Goal: Navigation & Orientation: Understand site structure

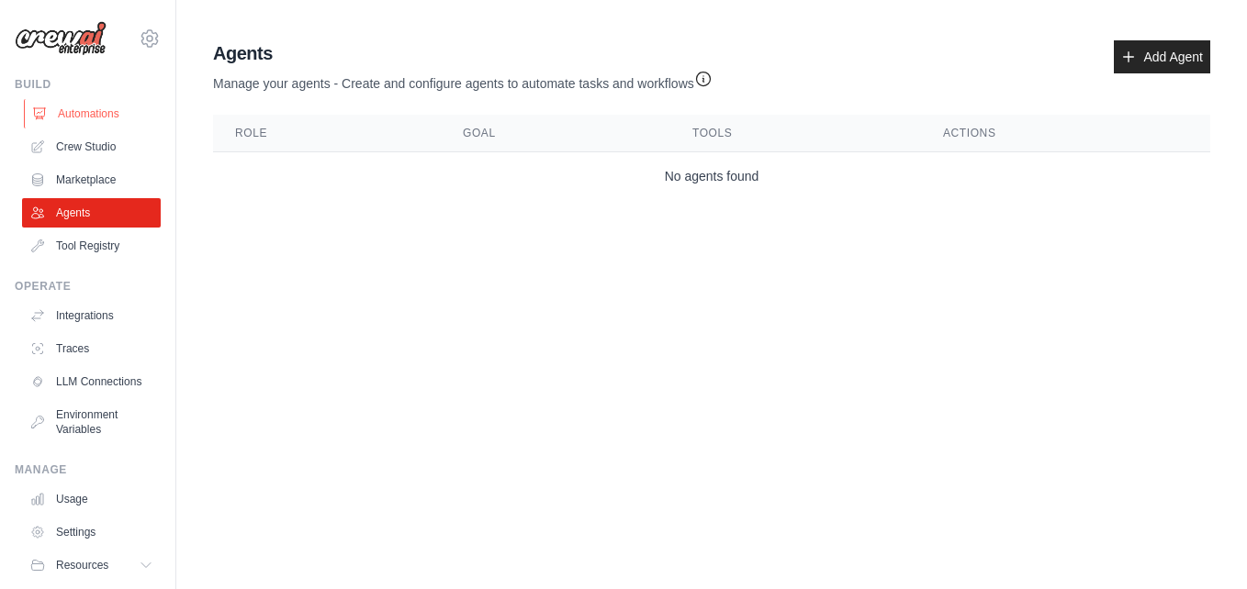
click at [106, 112] on link "Automations" at bounding box center [93, 113] width 139 height 29
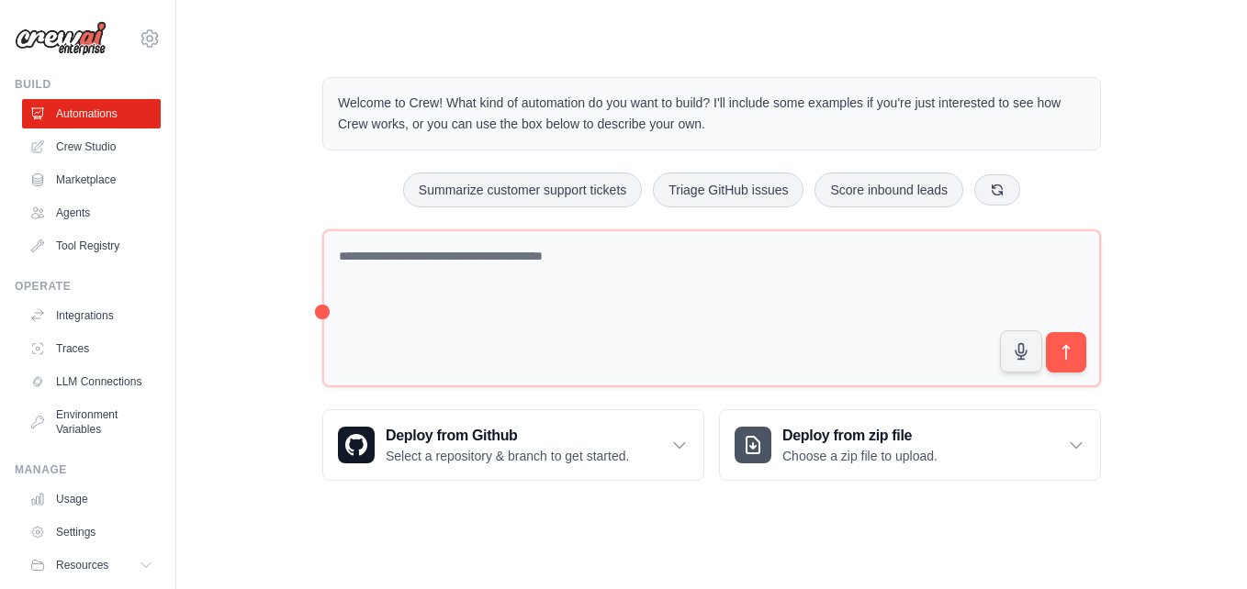
click at [263, 167] on div "Welcome to Crew! What kind of automation do you want to build? I'll include som…" at bounding box center [712, 279] width 1012 height 463
click at [1159, 117] on div "Welcome to Crew! What kind of automation do you want to build? I'll include som…" at bounding box center [712, 279] width 1012 height 463
drag, startPoint x: 1186, startPoint y: 1, endPoint x: 770, endPoint y: 28, distance: 416.7
click at [770, 28] on main "Welcome to Crew! What kind of automation do you want to build? I'll include som…" at bounding box center [711, 264] width 1070 height 529
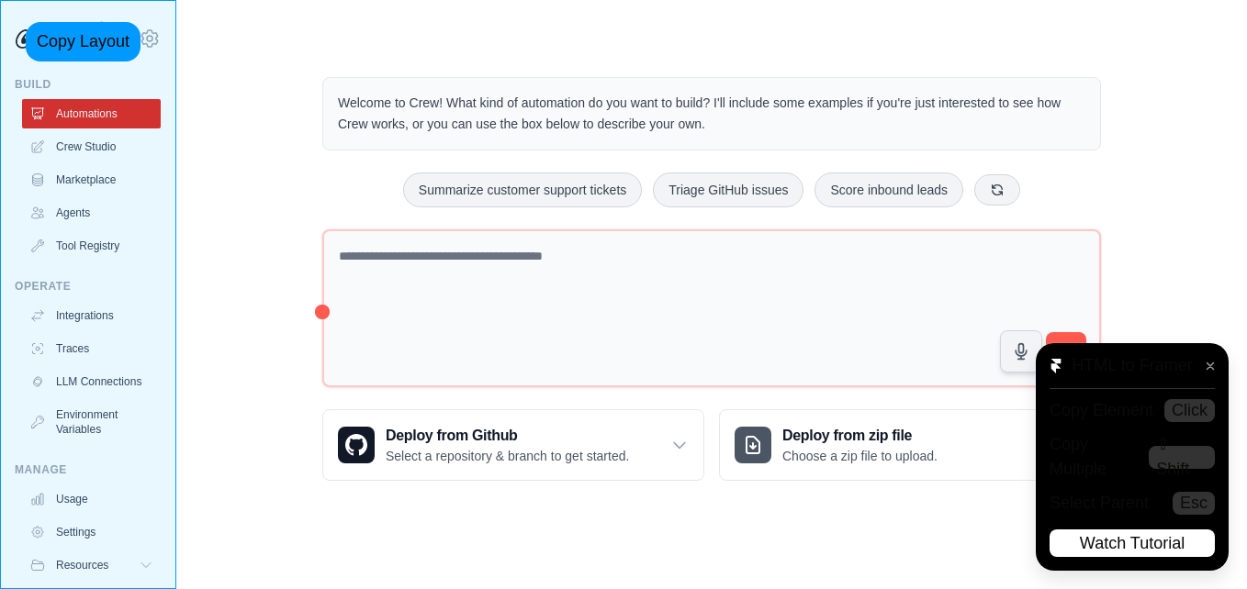
click at [2, 16] on div "afroparceiro@gmail.com Settings Build Automations Crew Studio Marketplace" at bounding box center [88, 294] width 176 height 589
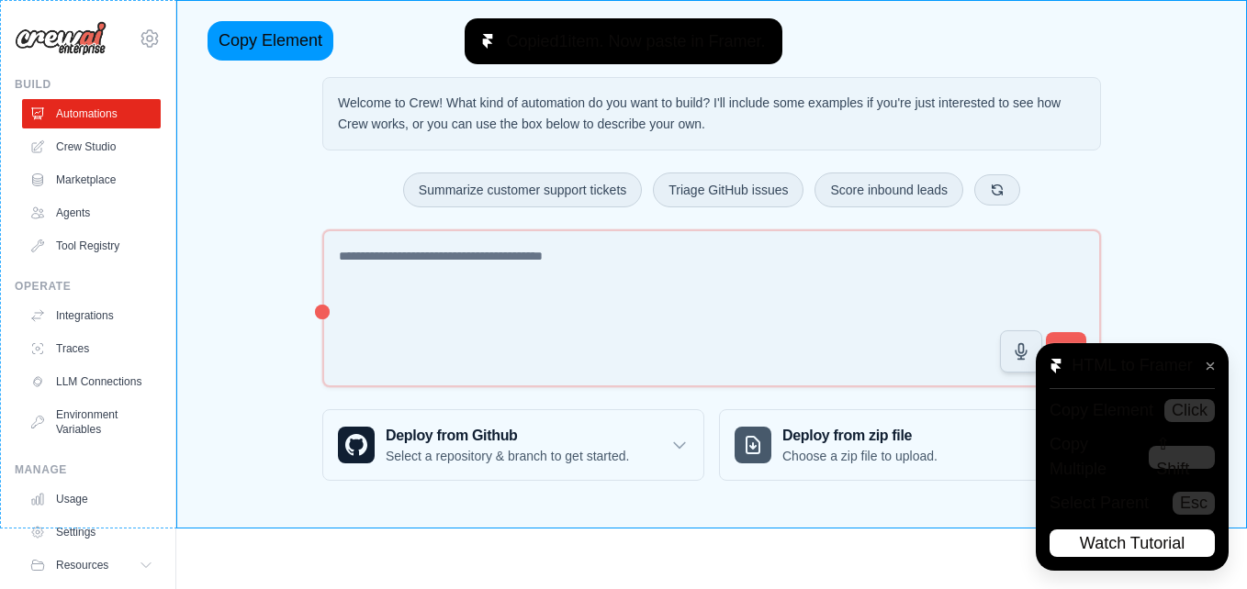
click at [184, 15] on main "Welcome to Crew! What kind of automation do you want to build? I'll include som…" at bounding box center [711, 264] width 1070 height 529
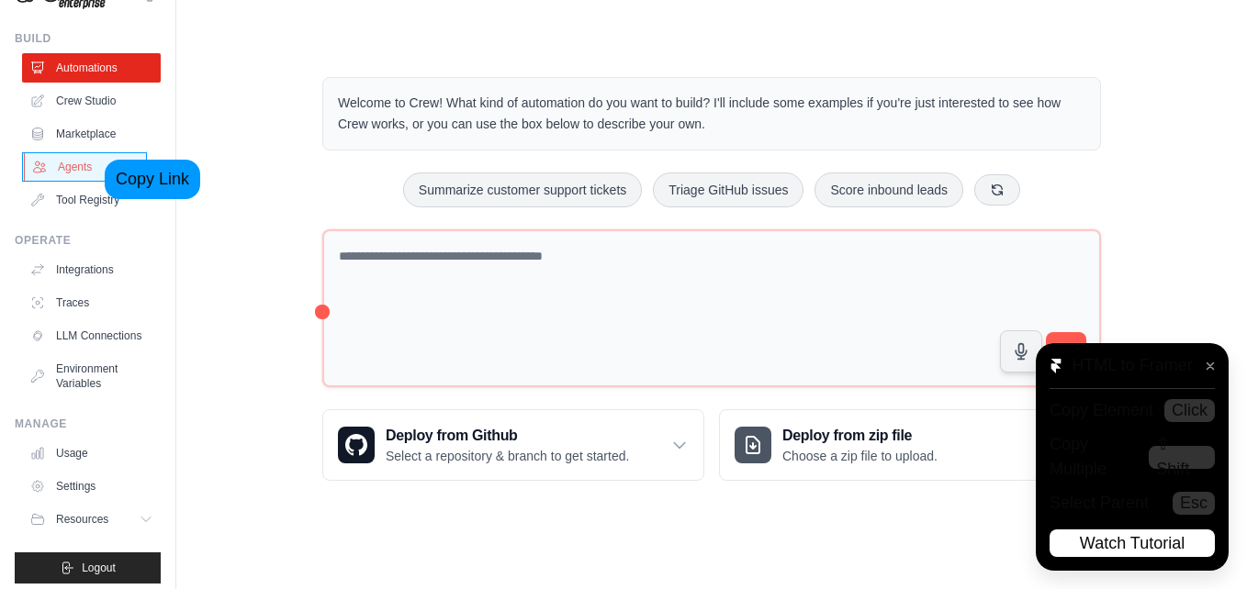
scroll to position [70, 0]
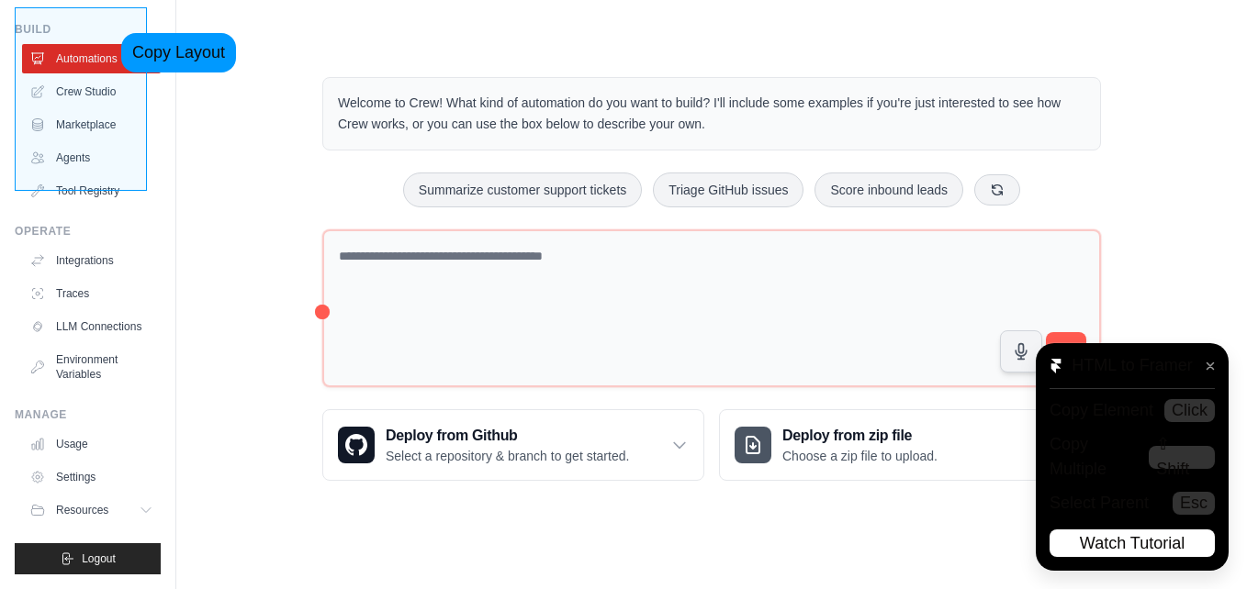
click at [97, 27] on div "Build Automations Crew Studio Marketplace Agents" at bounding box center [88, 114] width 146 height 184
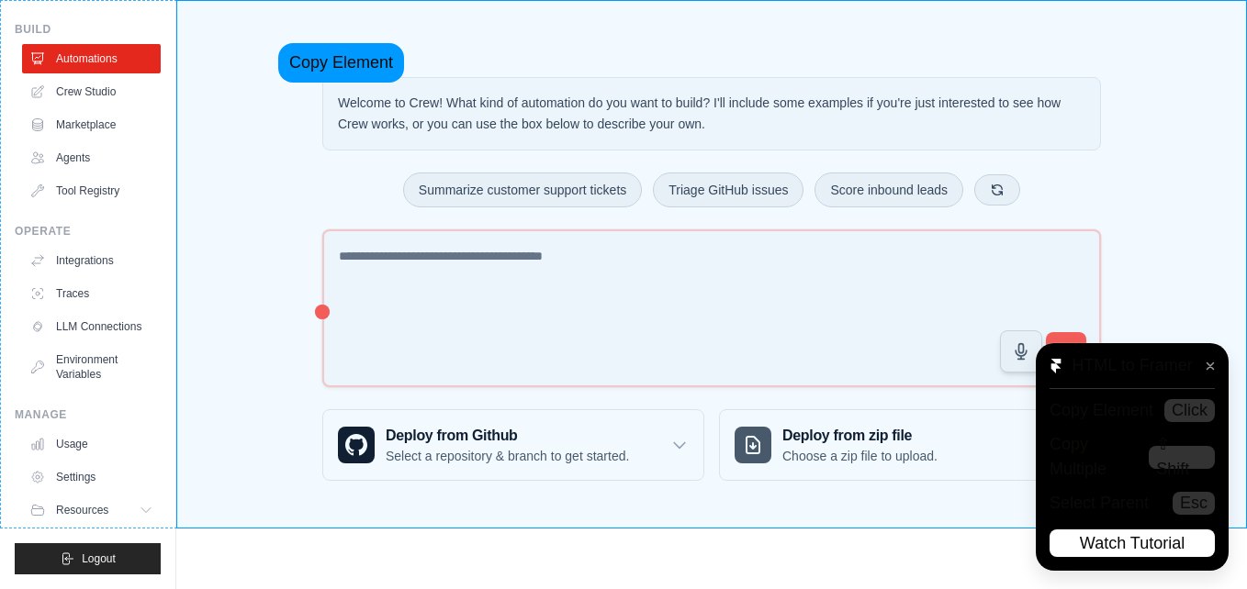
click at [254, 37] on main "Welcome to Crew! What kind of automation do you want to build? I'll include som…" at bounding box center [711, 264] width 1070 height 529
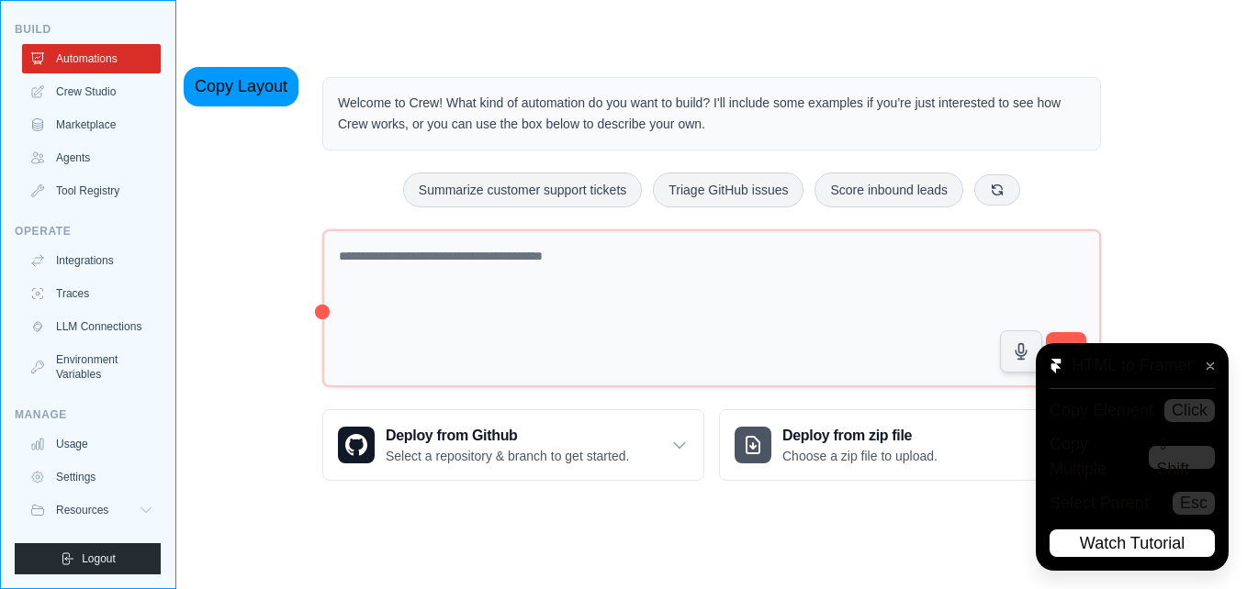
click at [160, 61] on div "afroparceiro@gmail.com Settings Build Automations Crew Studio Marketplace" at bounding box center [88, 294] width 176 height 589
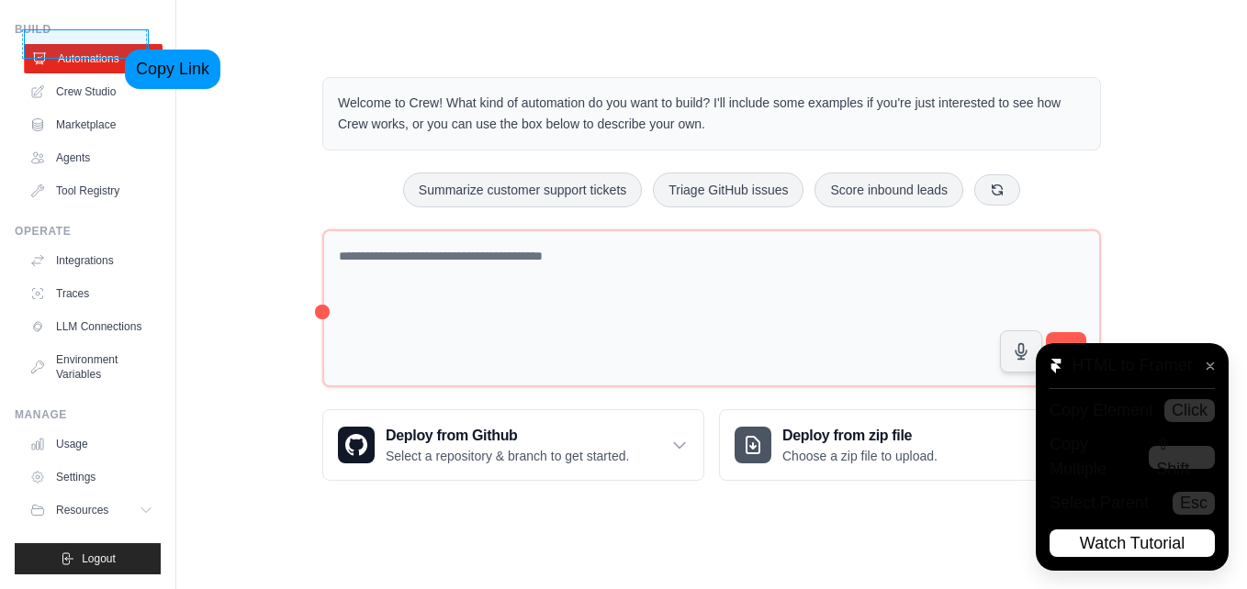
click at [101, 44] on link "Automations" at bounding box center [93, 58] width 139 height 29
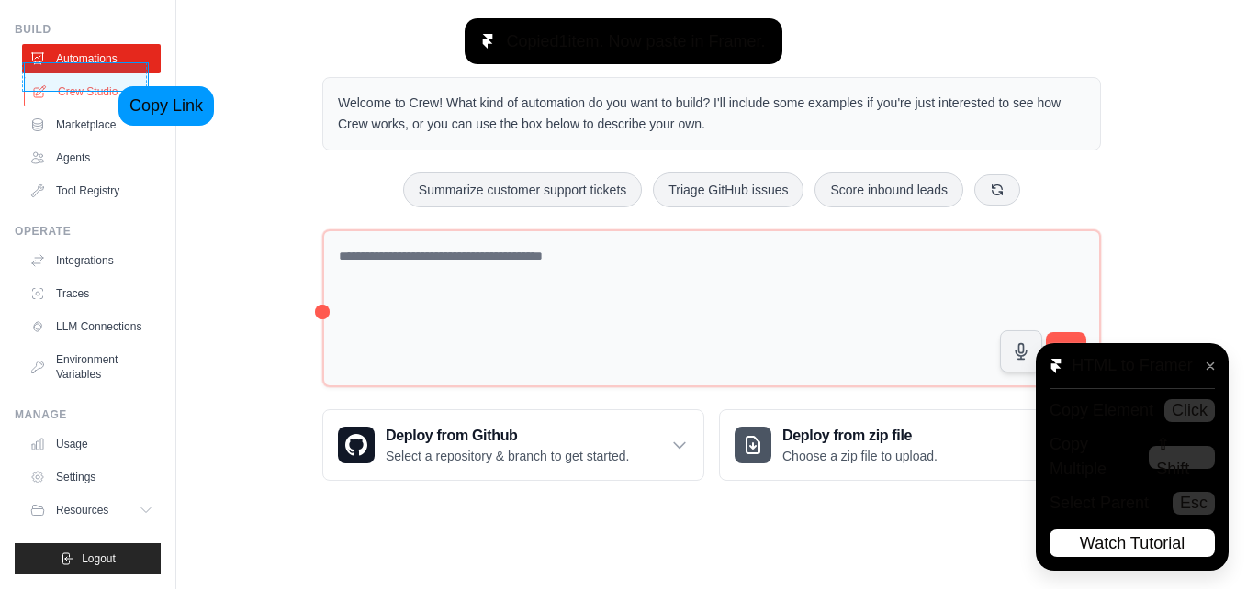
click at [95, 80] on link "Crew Studio" at bounding box center [93, 91] width 139 height 29
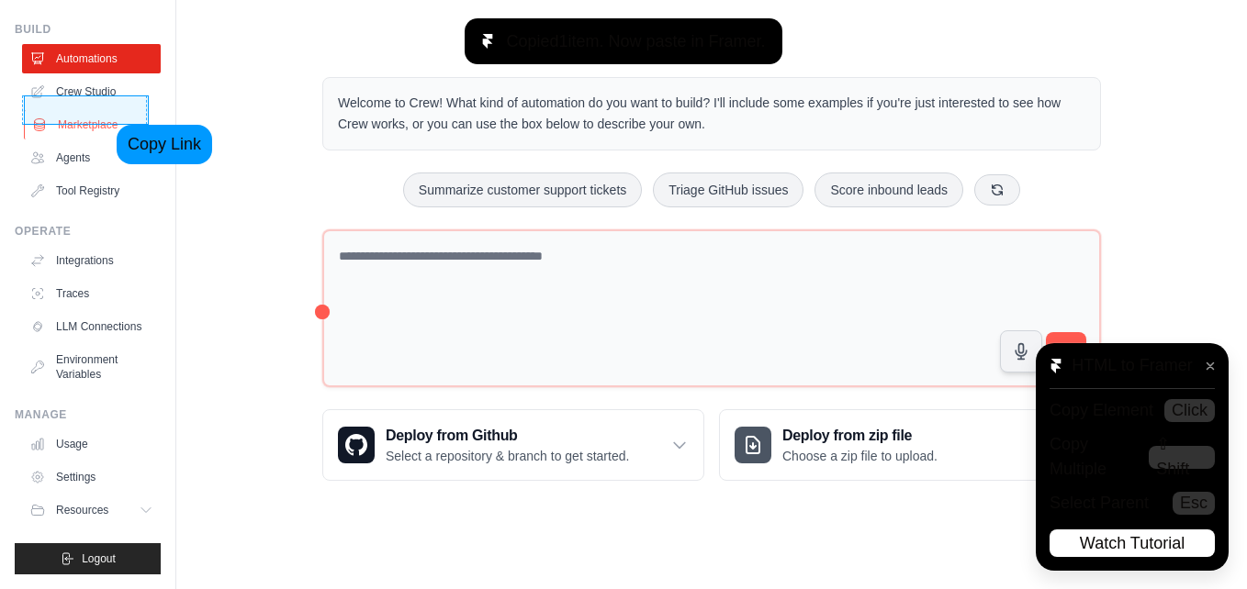
click at [93, 118] on link "Marketplace" at bounding box center [93, 124] width 139 height 29
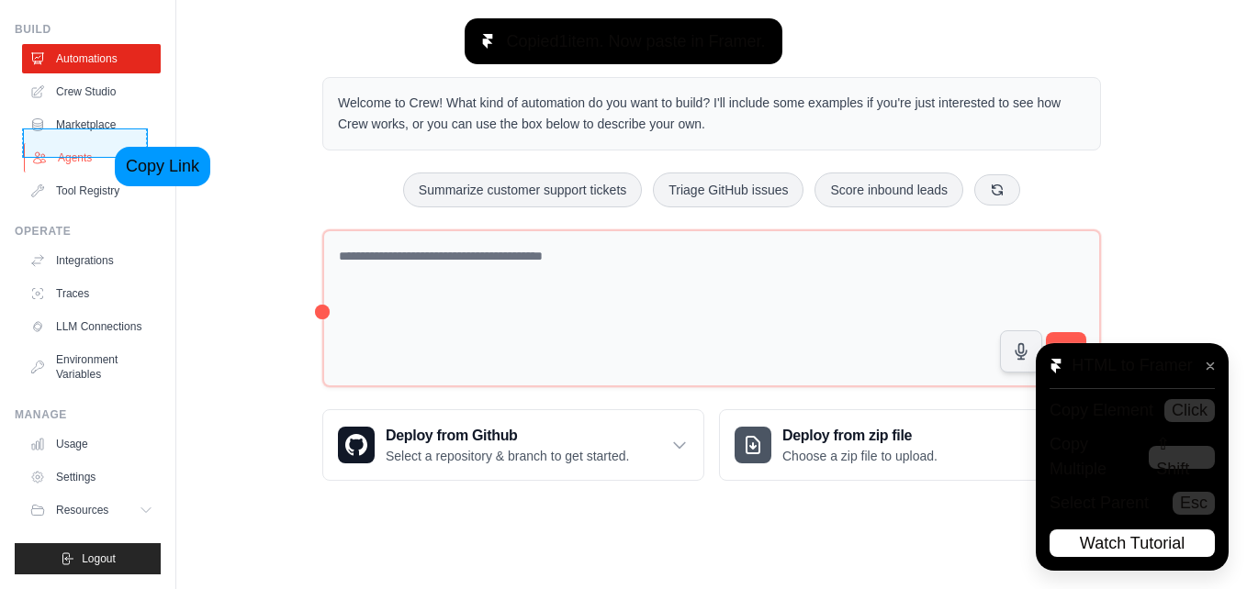
click at [91, 143] on link "Agents" at bounding box center [93, 157] width 139 height 29
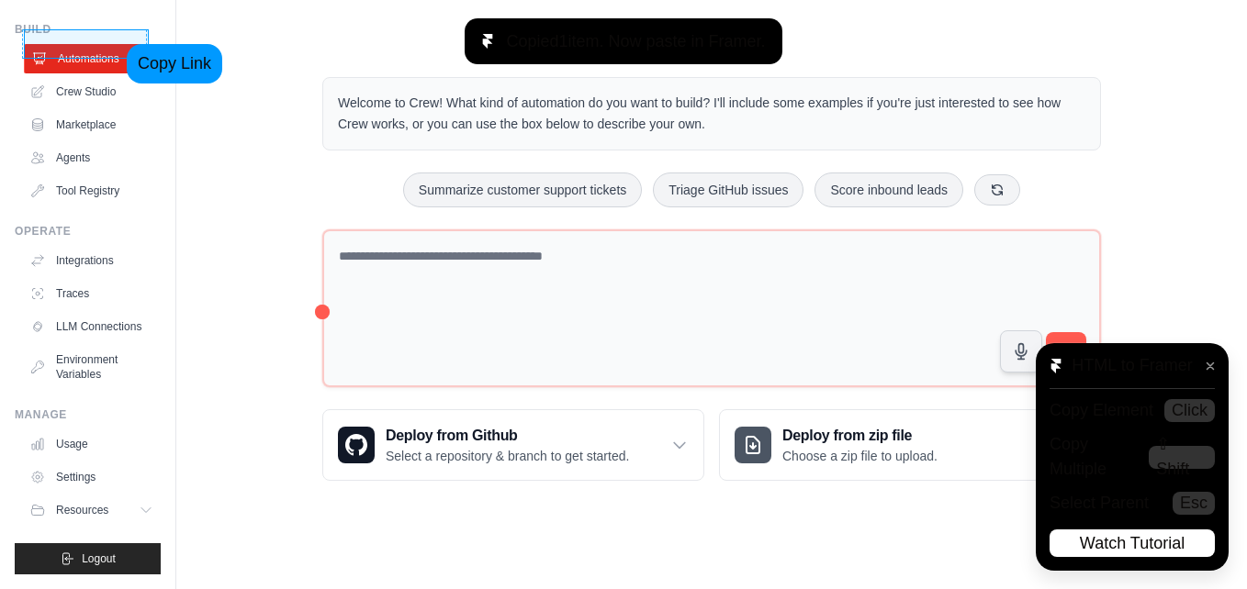
click at [103, 44] on link "Automations" at bounding box center [93, 58] width 139 height 29
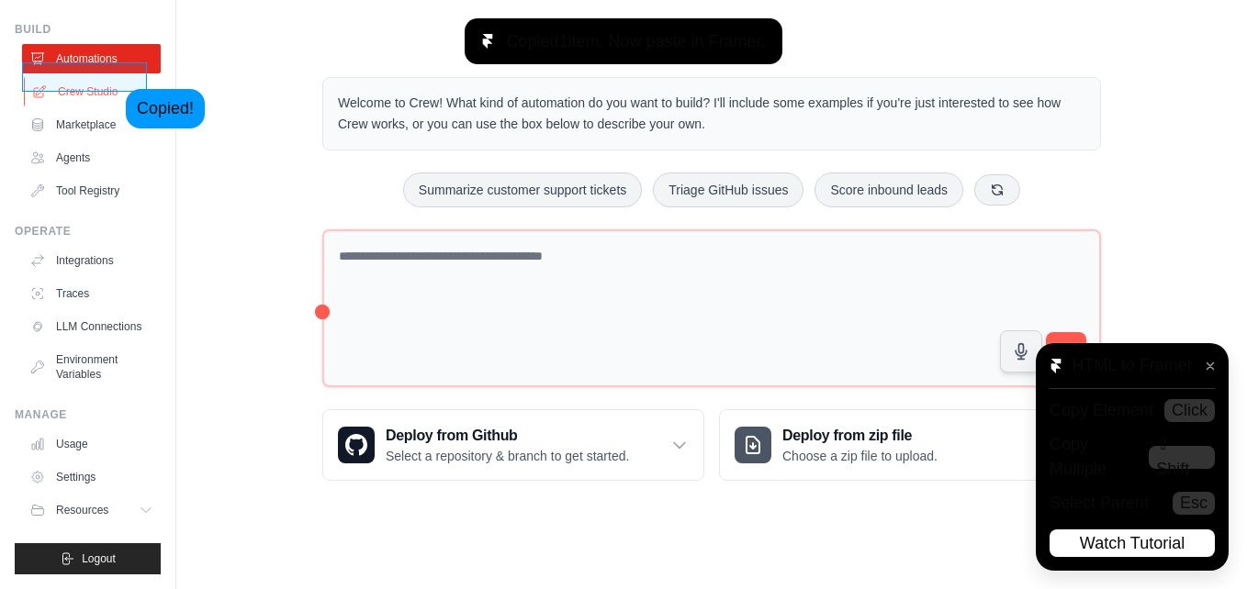
click at [102, 83] on link "Crew Studio" at bounding box center [93, 91] width 139 height 29
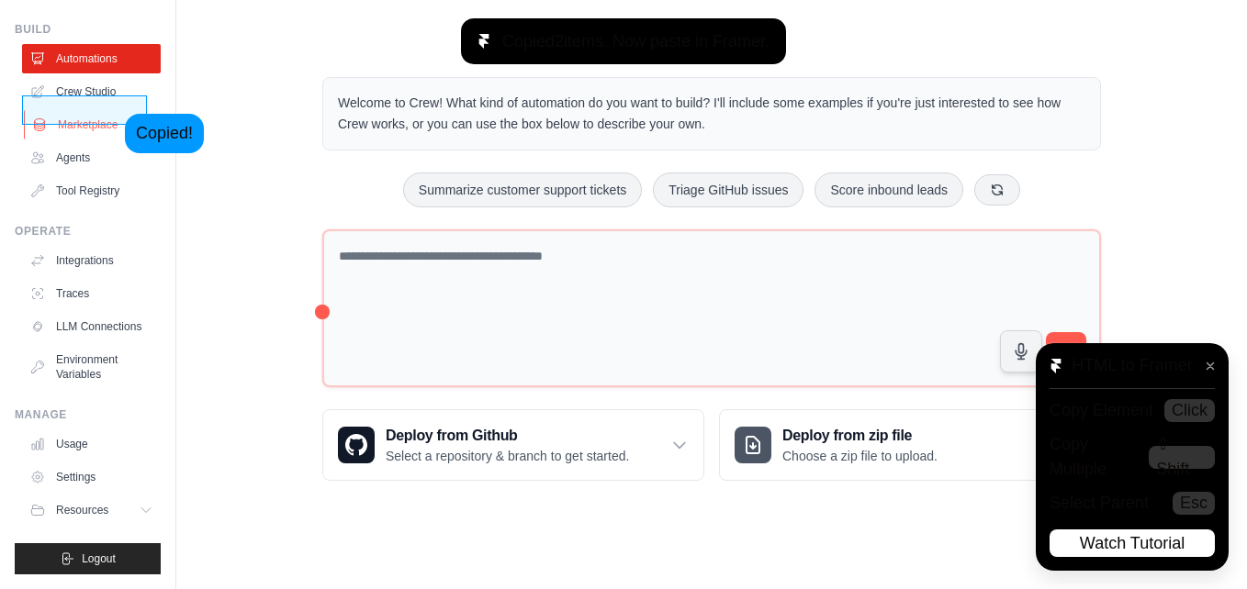
click at [101, 110] on link "Marketplace" at bounding box center [93, 124] width 139 height 29
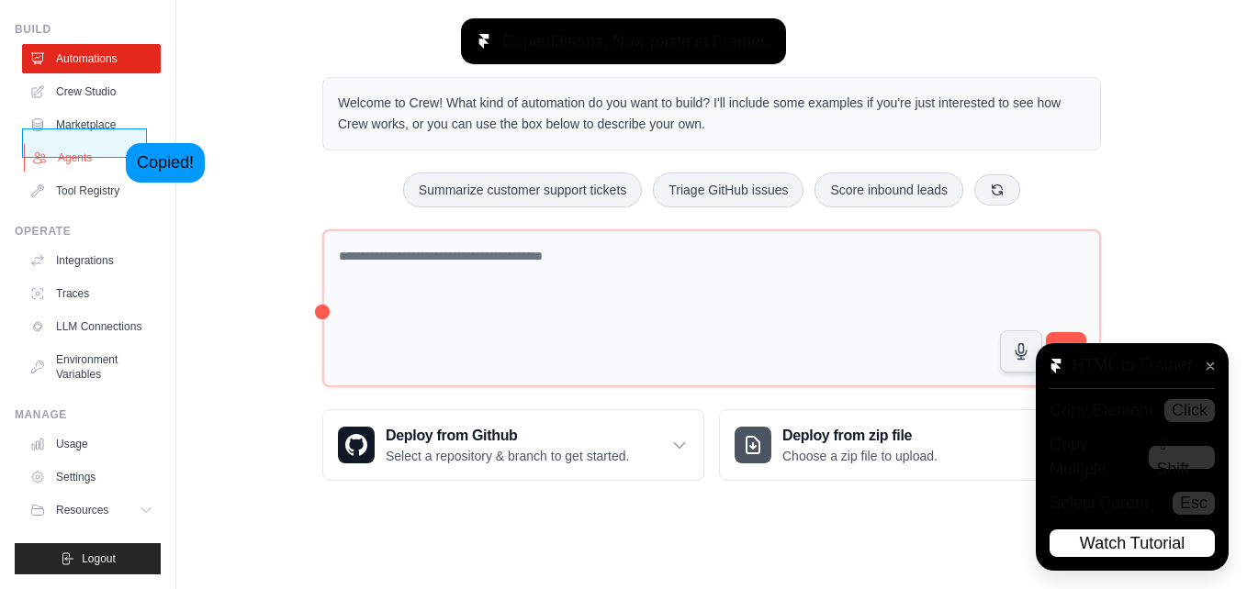
click at [102, 143] on link "Agents" at bounding box center [93, 157] width 139 height 29
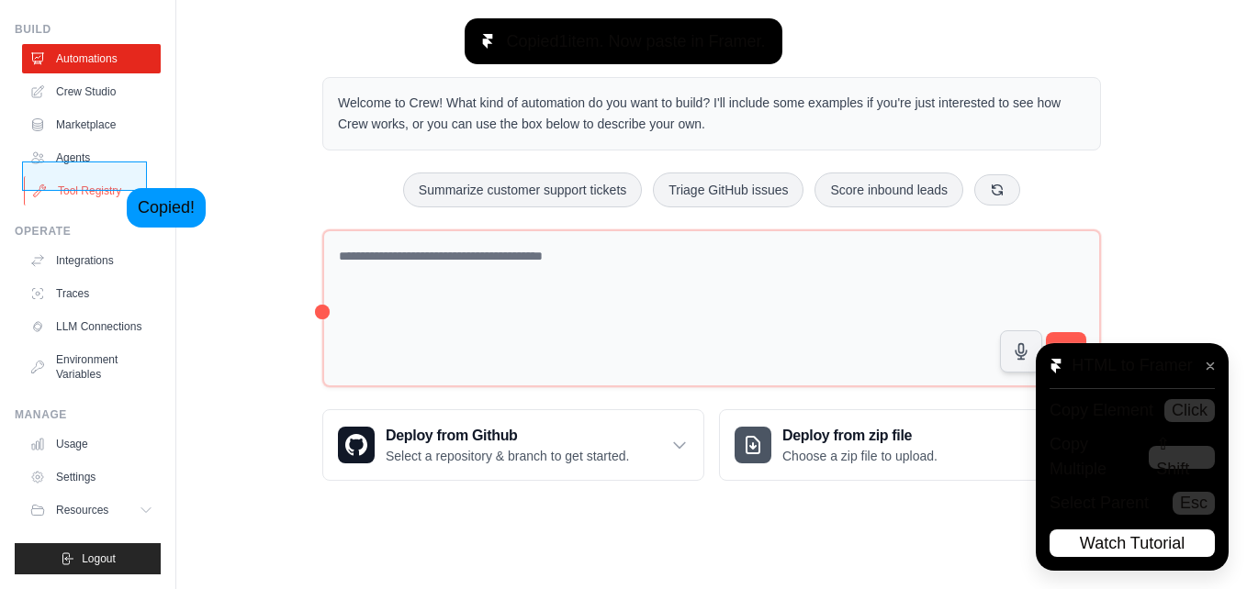
click at [103, 182] on link "Tool Registry" at bounding box center [93, 190] width 139 height 29
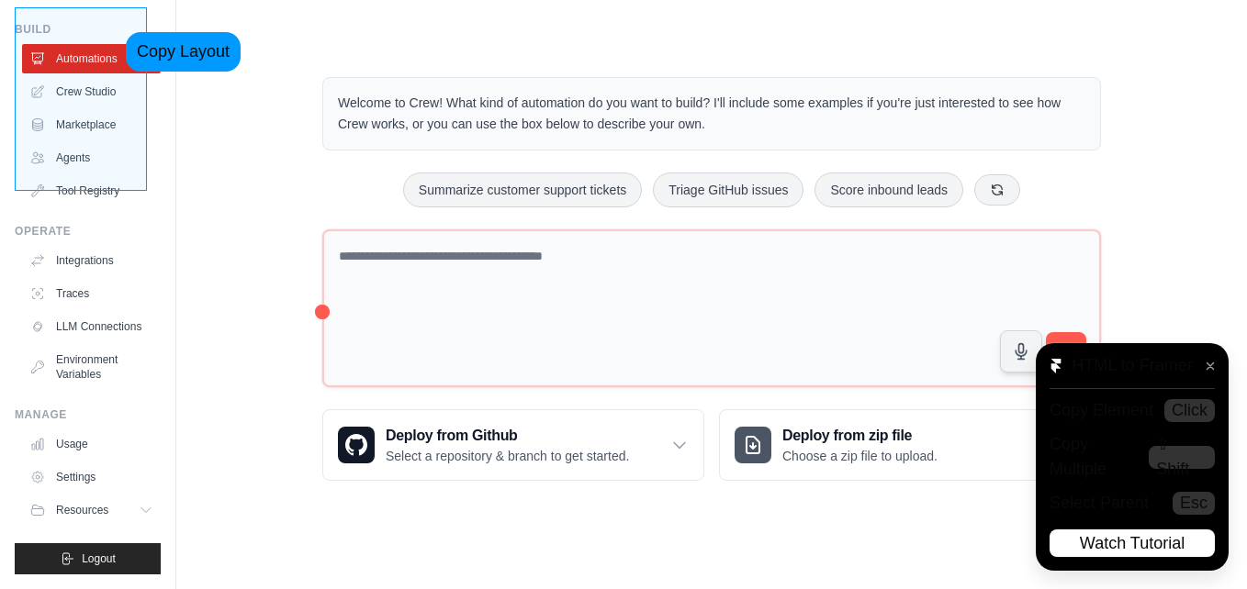
click at [102, 26] on div "Build Automations Crew Studio Marketplace Agents" at bounding box center [88, 114] width 146 height 184
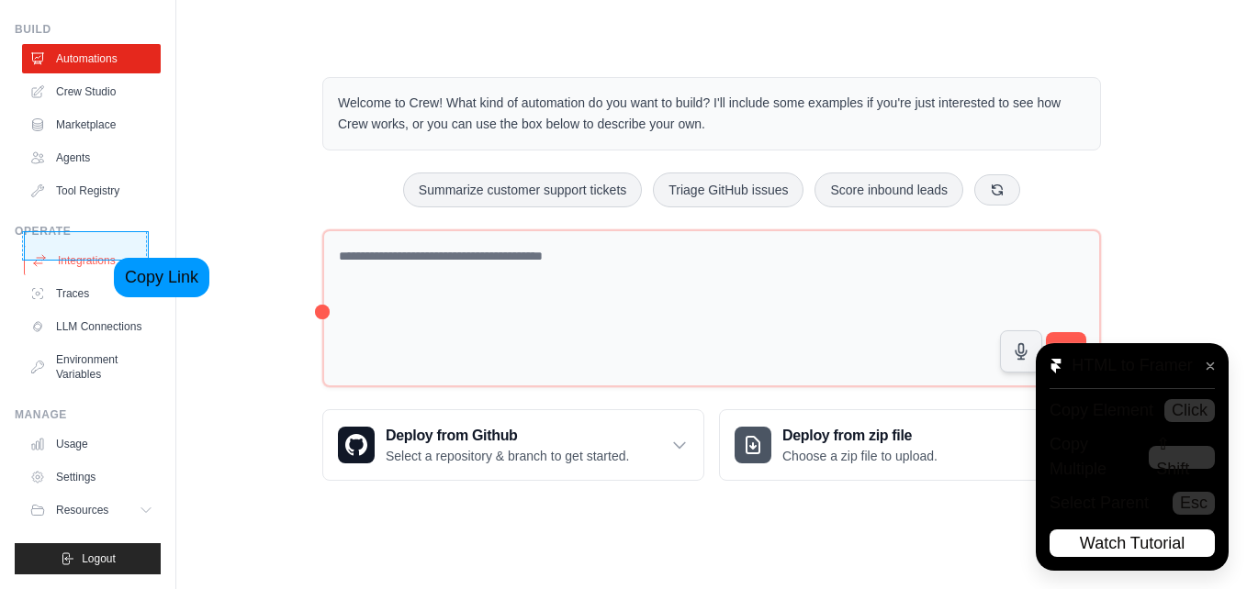
click at [90, 252] on link "Integrations" at bounding box center [93, 260] width 139 height 29
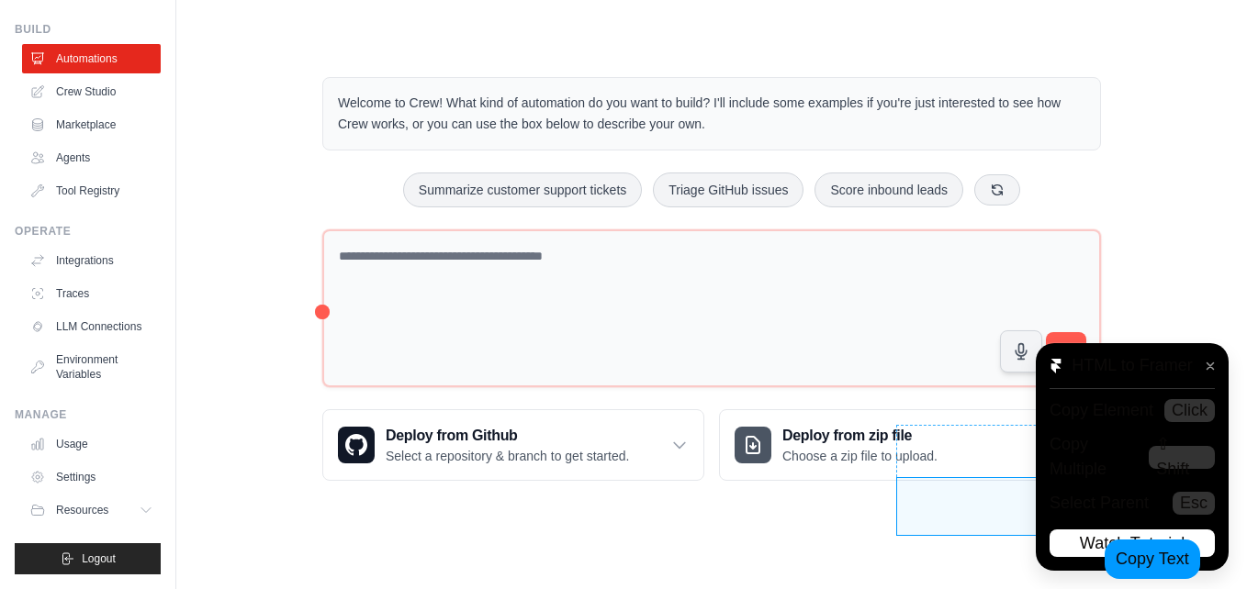
click at [1080, 534] on link "Watch Tutorial" at bounding box center [1131, 544] width 165 height 28
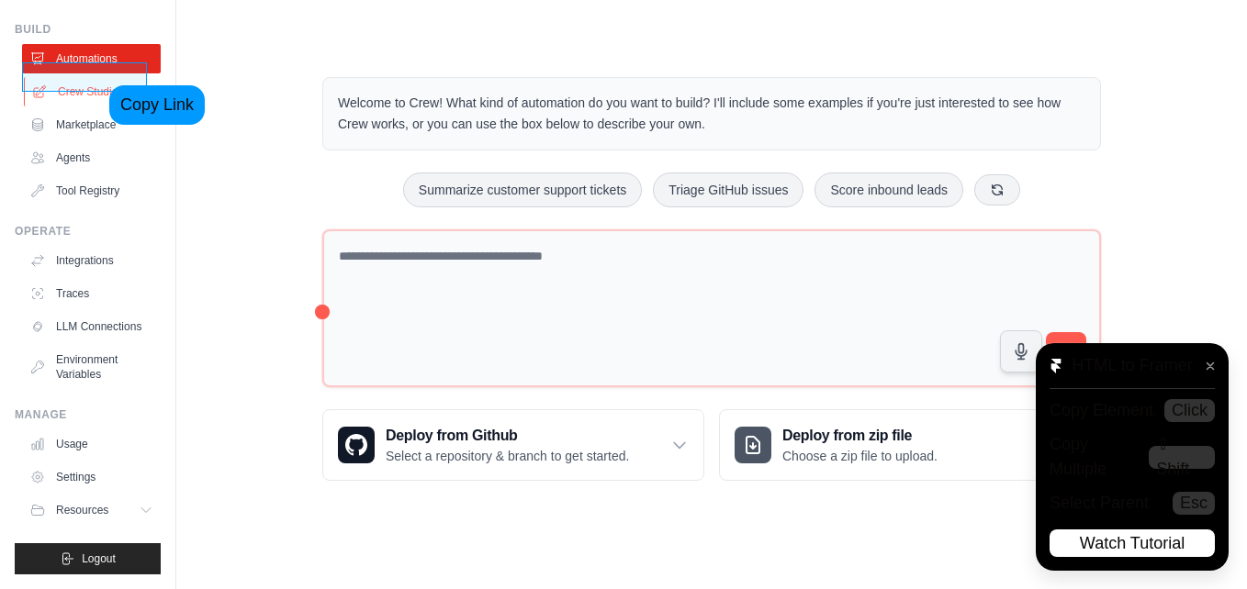
click at [85, 79] on link "Crew Studio" at bounding box center [93, 91] width 139 height 29
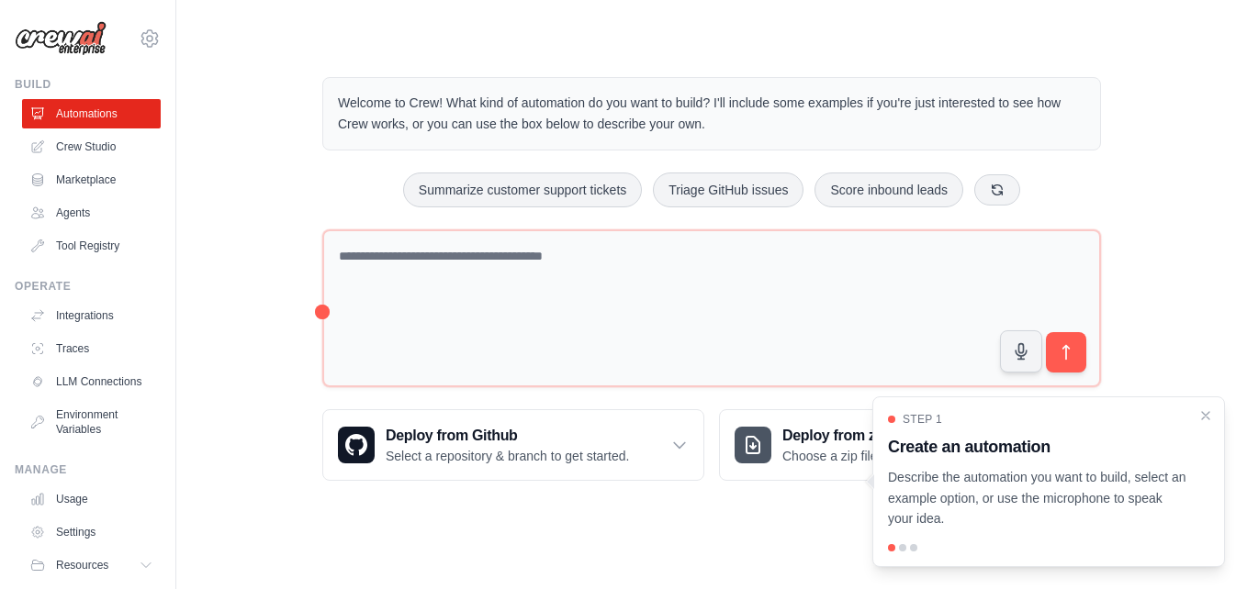
click at [244, 157] on div "Welcome to Crew! What kind of automation do you want to build? I'll include som…" at bounding box center [712, 279] width 1012 height 463
click at [1206, 417] on icon "Close walkthrough" at bounding box center [1206, 414] width 8 height 8
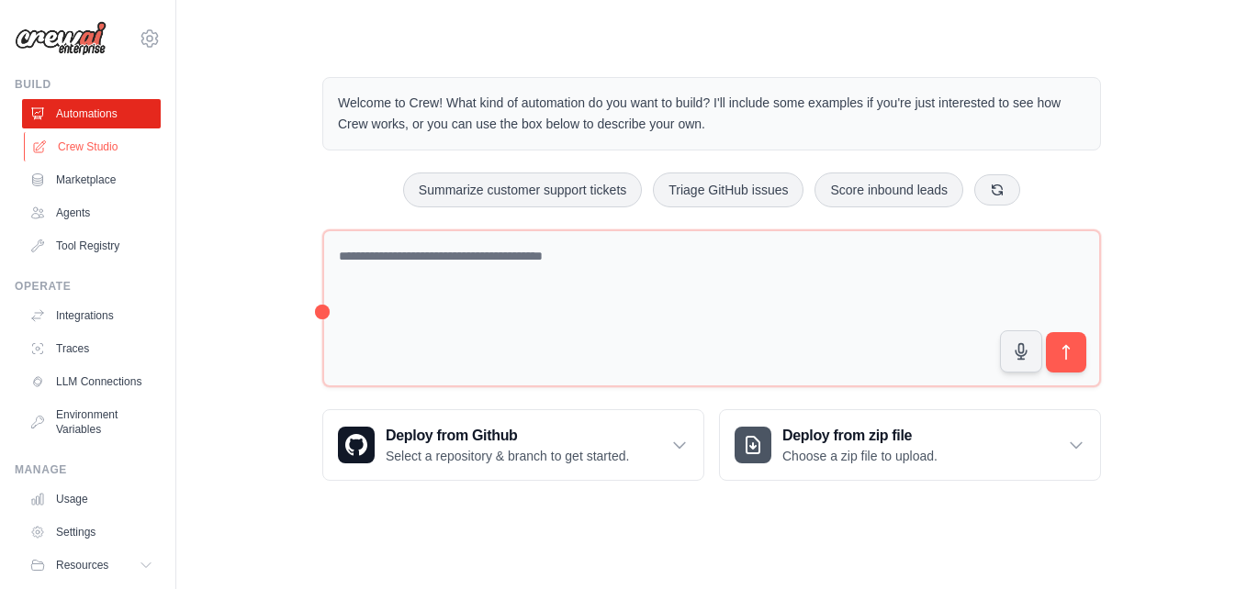
click at [101, 149] on link "Crew Studio" at bounding box center [93, 146] width 139 height 29
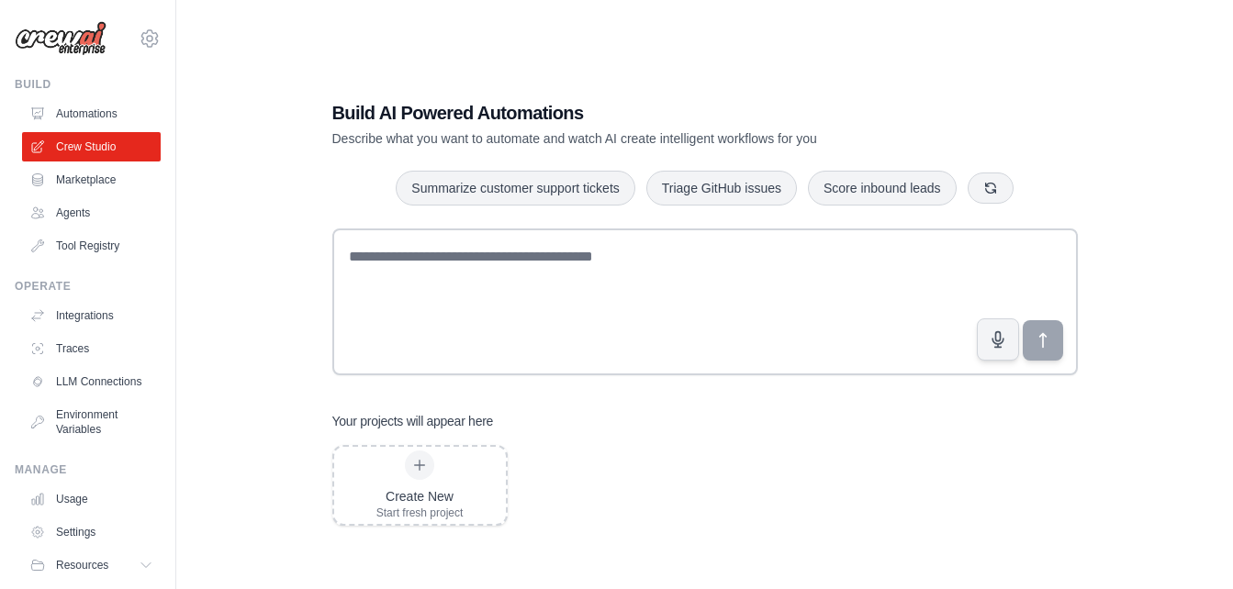
click at [384, 61] on div "Build AI Powered Automations Describe what you want to automate and watch AI cr…" at bounding box center [705, 312] width 998 height 589
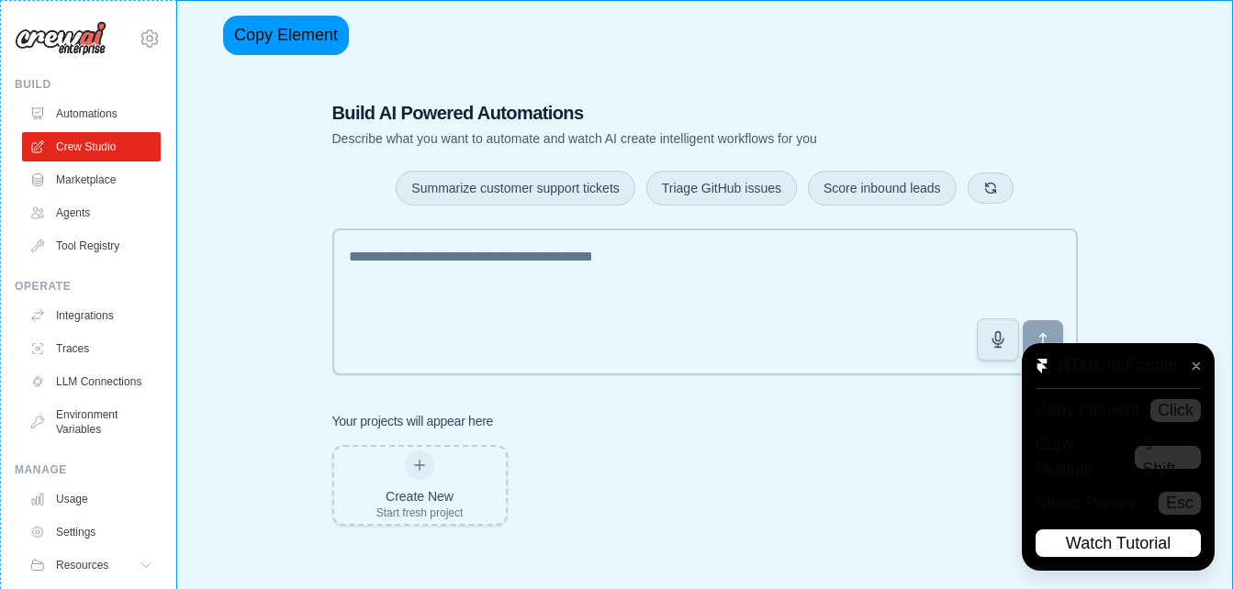
click at [199, 9] on main "Build AI Powered Automations Describe what you want to automate and watch AI cr…" at bounding box center [704, 313] width 1057 height 626
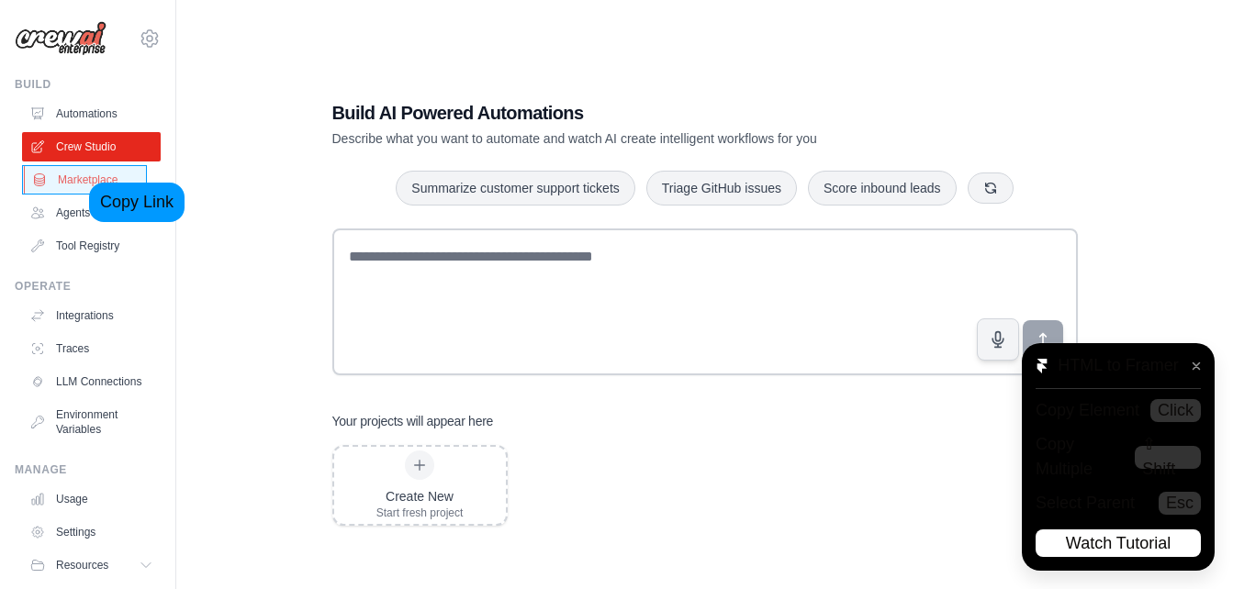
click at [65, 176] on link "Marketplace" at bounding box center [93, 179] width 139 height 29
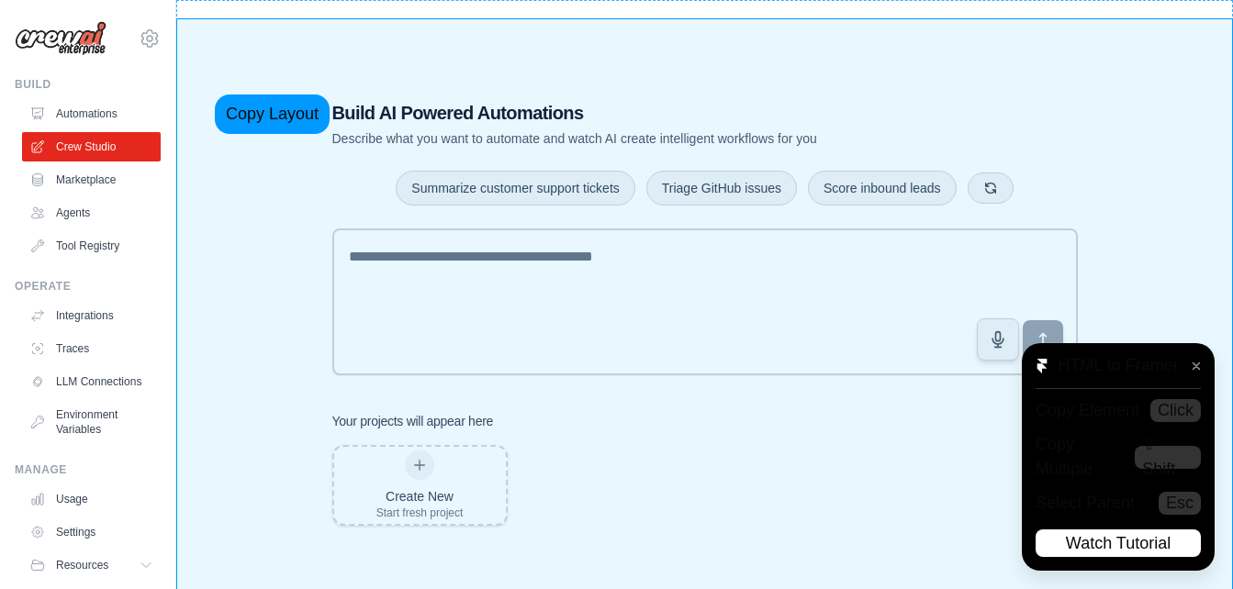
click at [191, 88] on div "Build AI Powered Automations Describe what you want to automate and watch AI cr…" at bounding box center [704, 312] width 1057 height 589
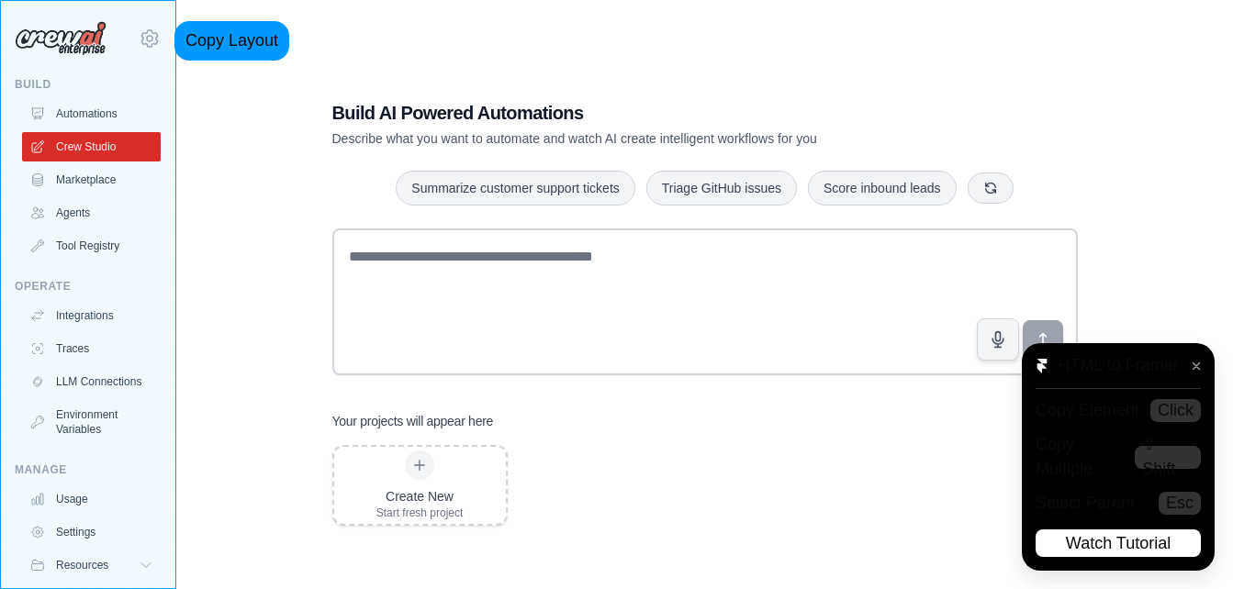
click at [151, 15] on div "[EMAIL_ADDRESS][DOMAIN_NAME] Settings Build Automations Crew Studio Marketplace" at bounding box center [88, 294] width 176 height 589
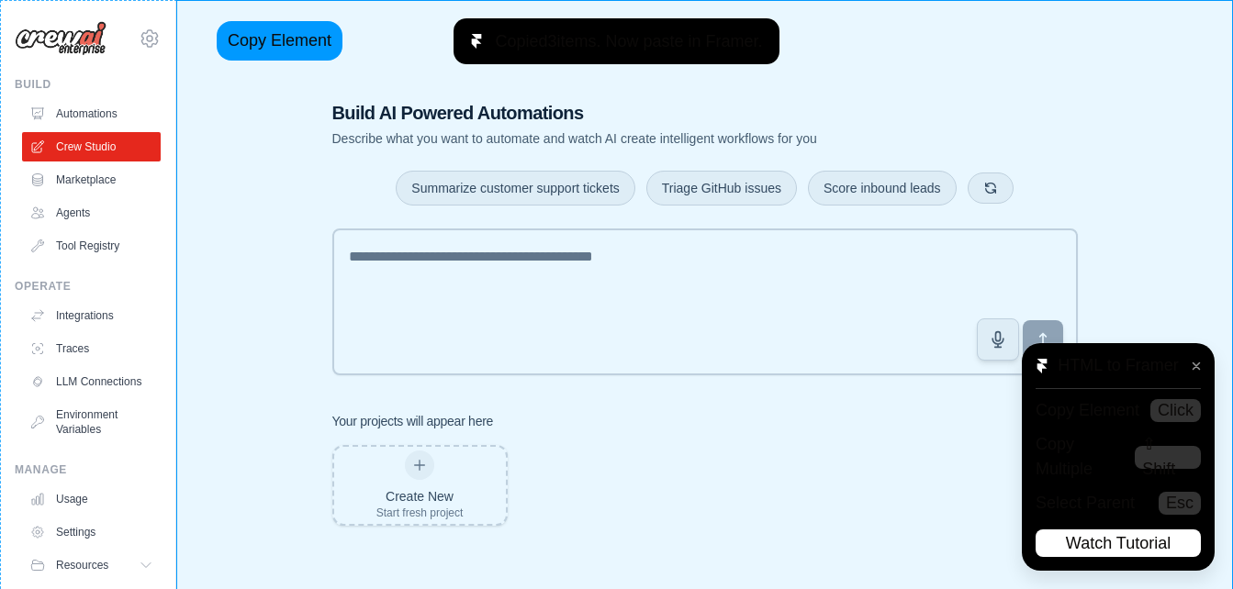
click at [193, 15] on main "Build AI Powered Automations Describe what you want to automate and watch AI cr…" at bounding box center [704, 313] width 1057 height 626
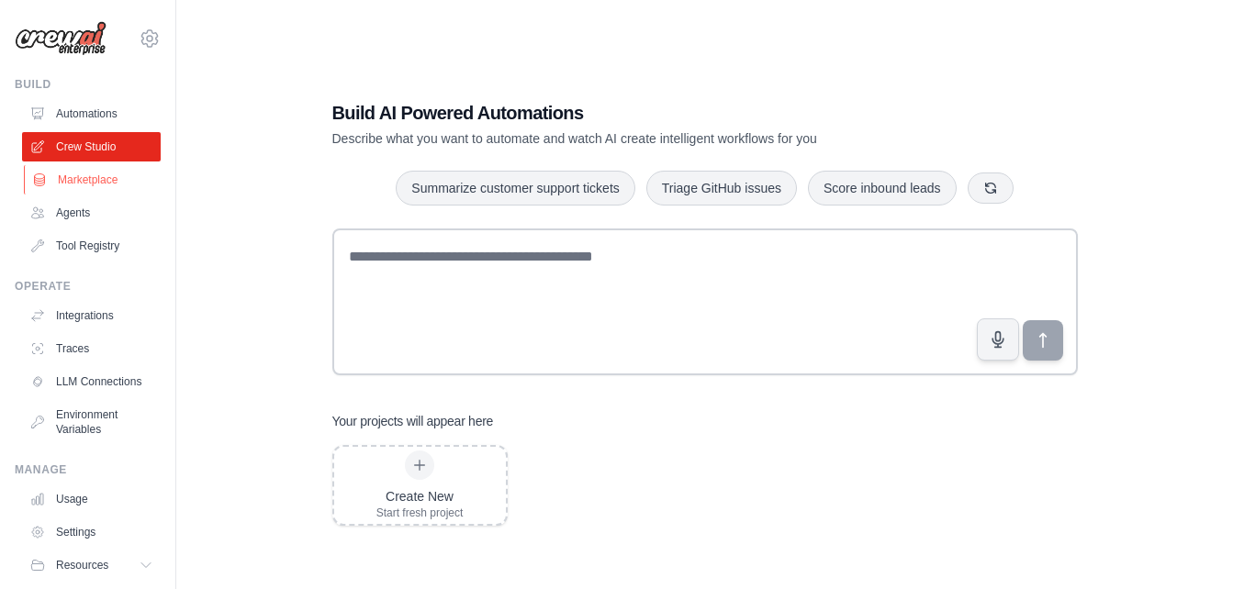
click at [89, 173] on link "Marketplace" at bounding box center [93, 179] width 139 height 29
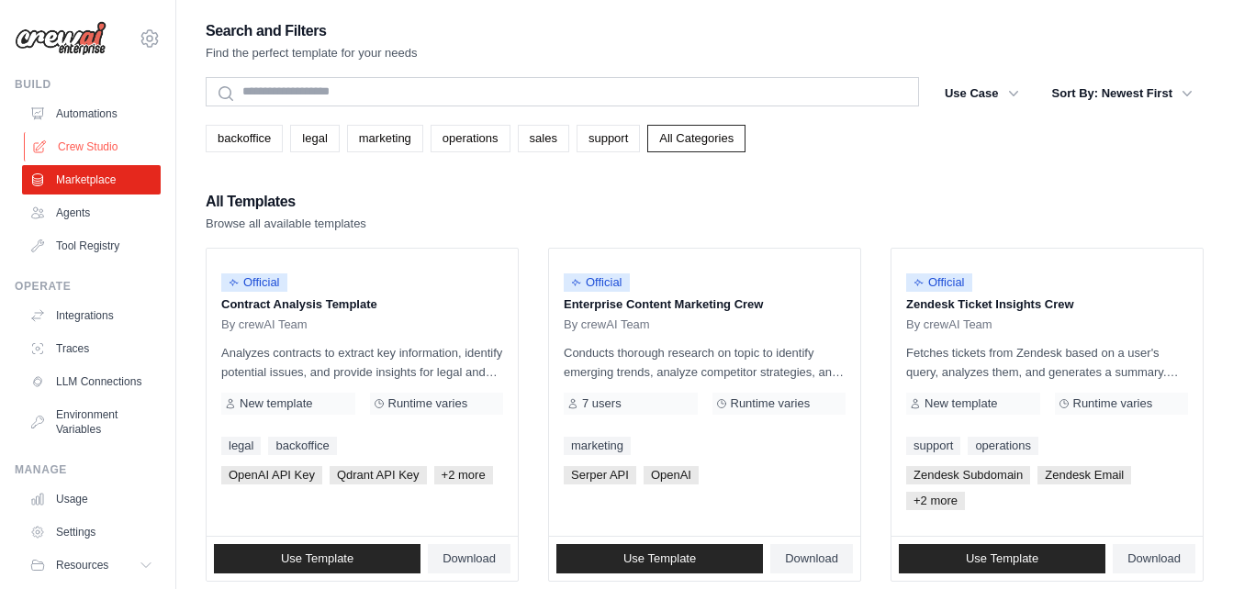
click at [101, 135] on link "Crew Studio" at bounding box center [93, 146] width 139 height 29
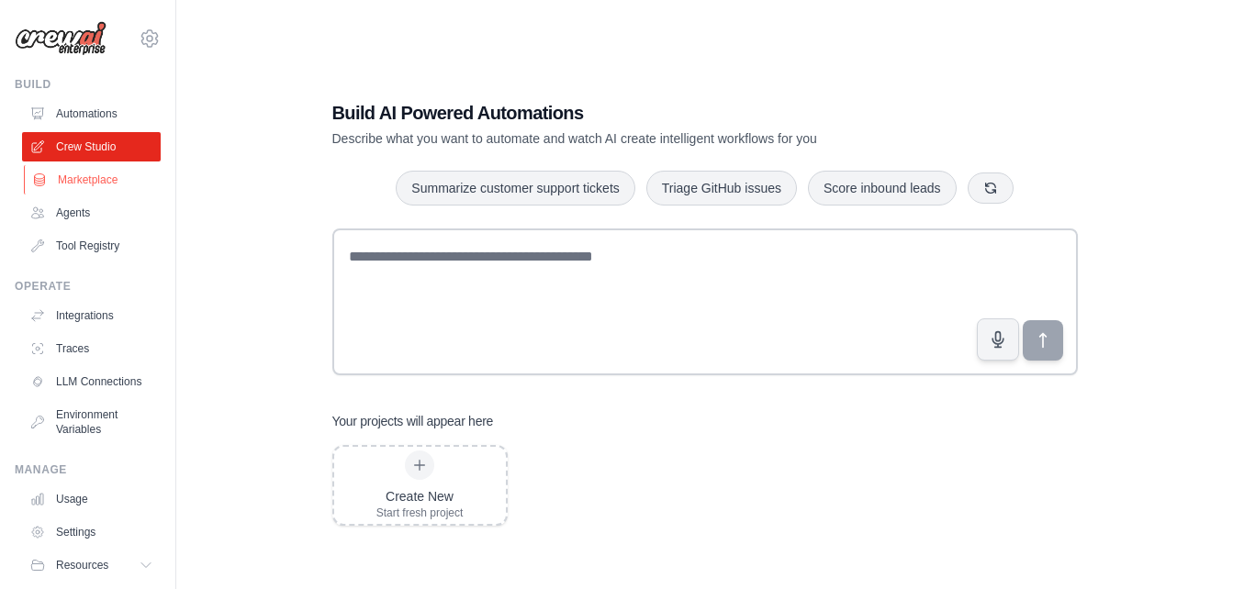
click at [91, 180] on link "Marketplace" at bounding box center [93, 179] width 139 height 29
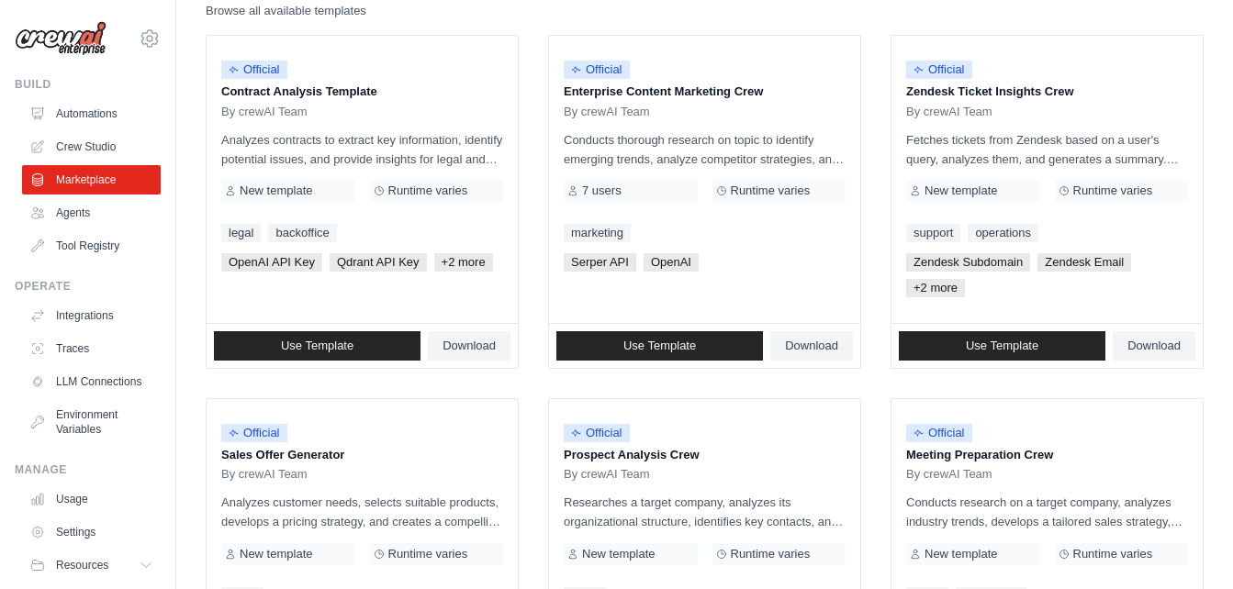
scroll to position [275, 0]
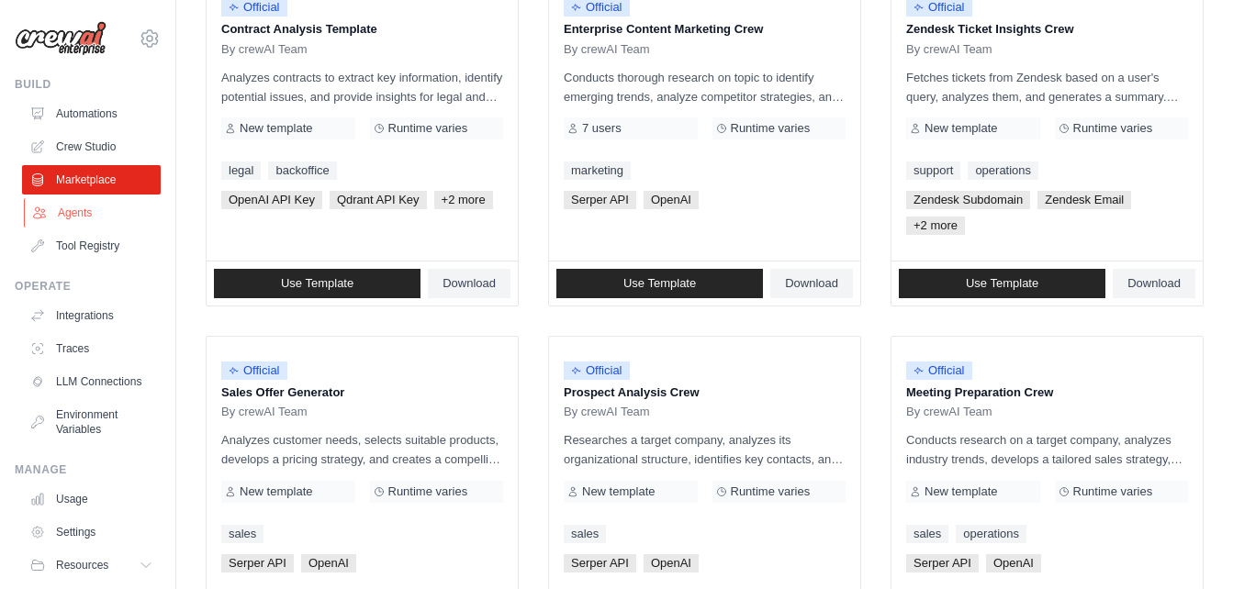
click at [88, 218] on link "Agents" at bounding box center [93, 212] width 139 height 29
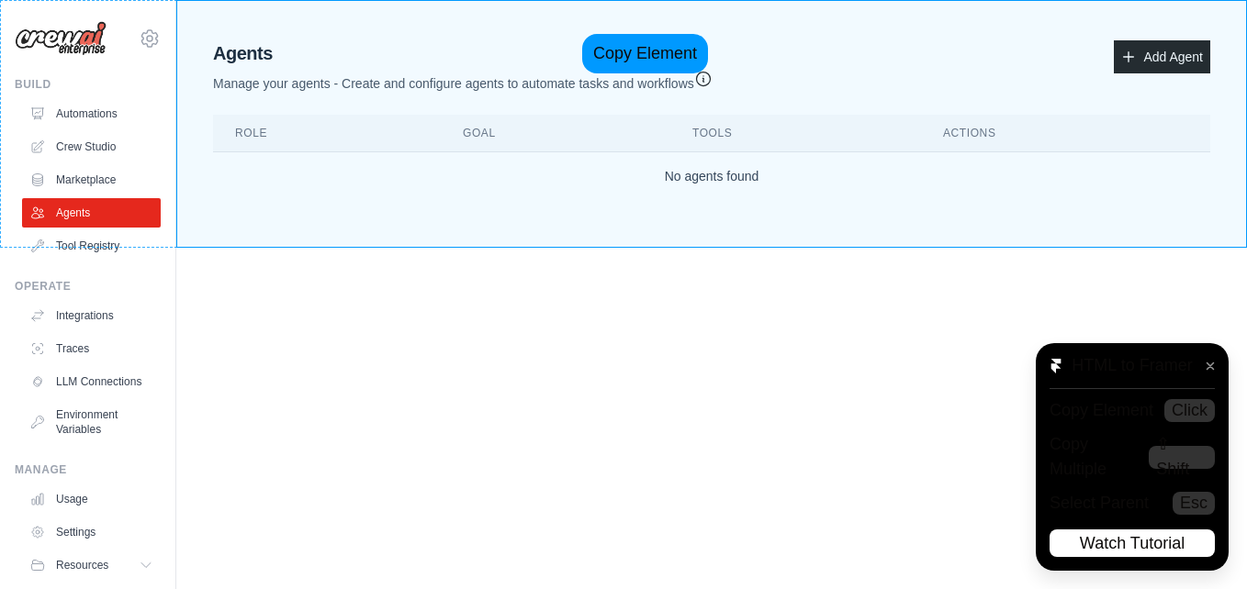
click at [558, 28] on main "Agent Usage Guide To use an agent in your CrewAI project, you can initialize it…" at bounding box center [711, 124] width 1070 height 248
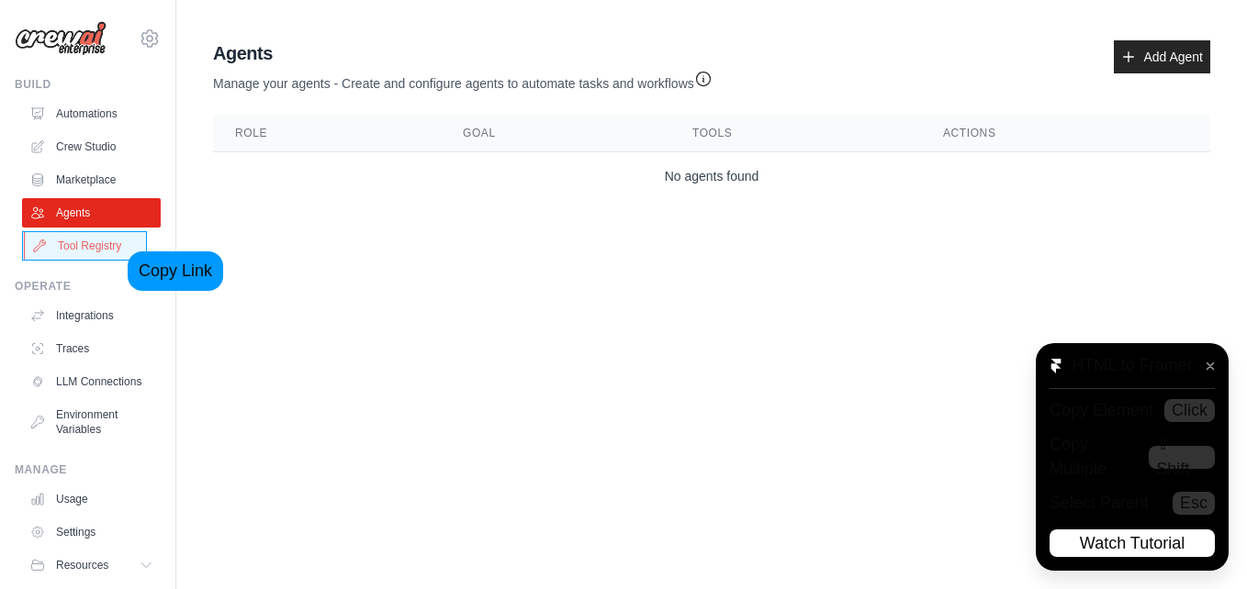
click at [104, 245] on link "Tool Registry" at bounding box center [93, 245] width 139 height 29
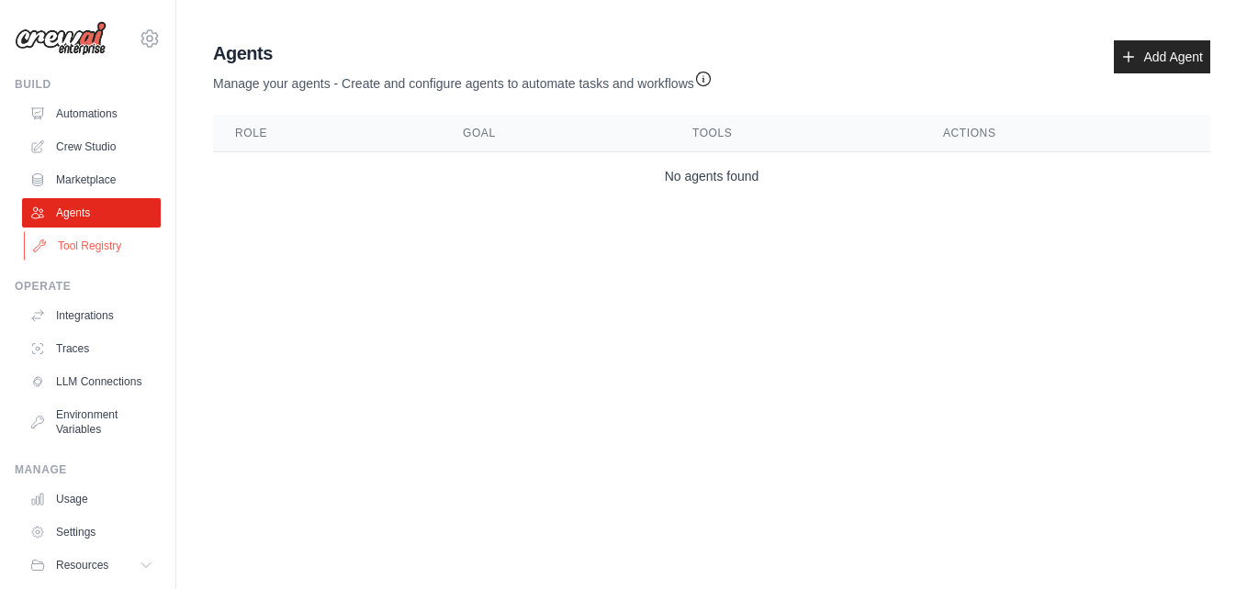
click at [93, 243] on link "Tool Registry" at bounding box center [93, 245] width 139 height 29
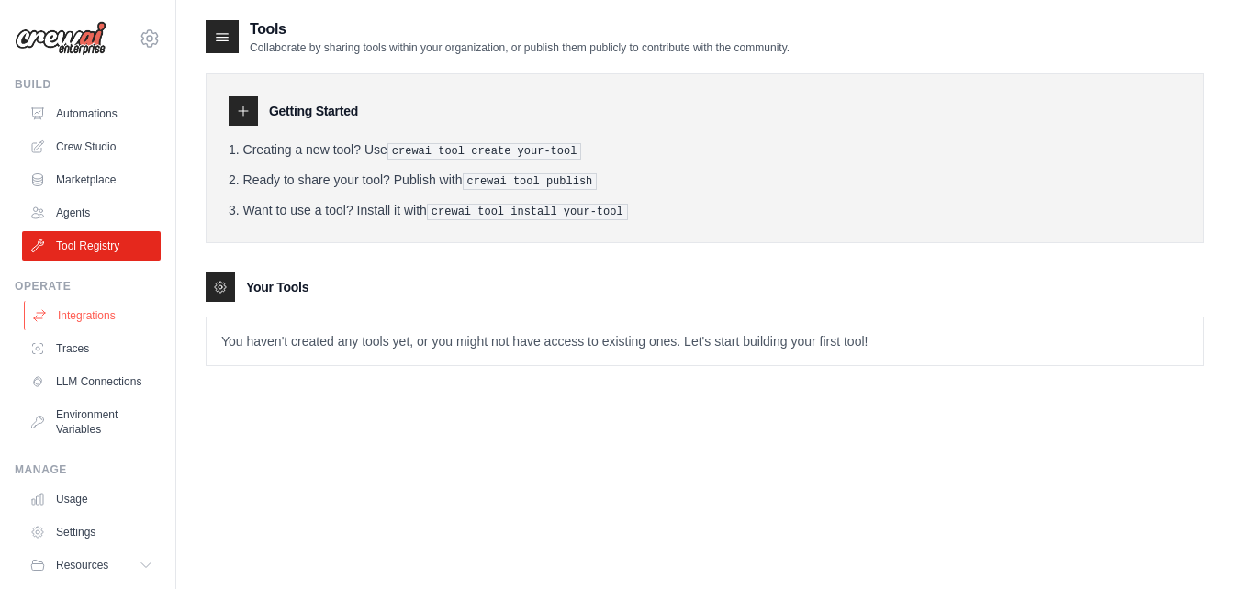
click at [102, 325] on link "Integrations" at bounding box center [93, 315] width 139 height 29
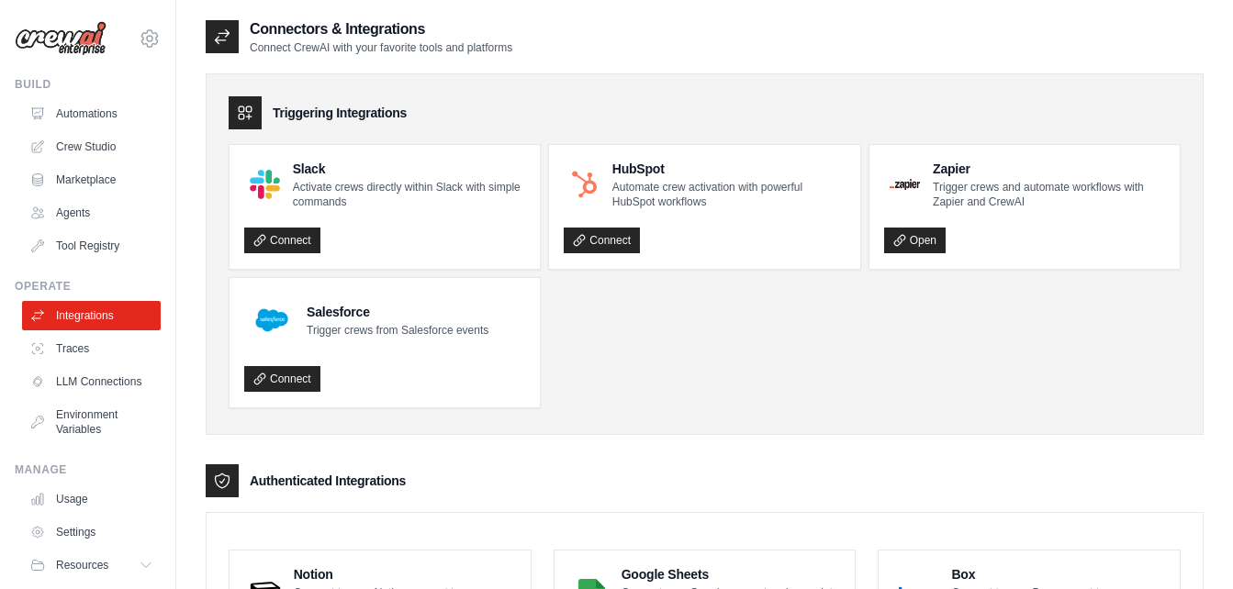
click at [629, 40] on div "Connectors & Integrations Connect CrewAI with your favorite tools and platforms" at bounding box center [705, 36] width 998 height 37
click at [84, 177] on link "Marketplace" at bounding box center [93, 179] width 139 height 29
click at [58, 116] on link "Automations" at bounding box center [93, 113] width 139 height 29
click at [100, 112] on link "Automations" at bounding box center [93, 113] width 139 height 29
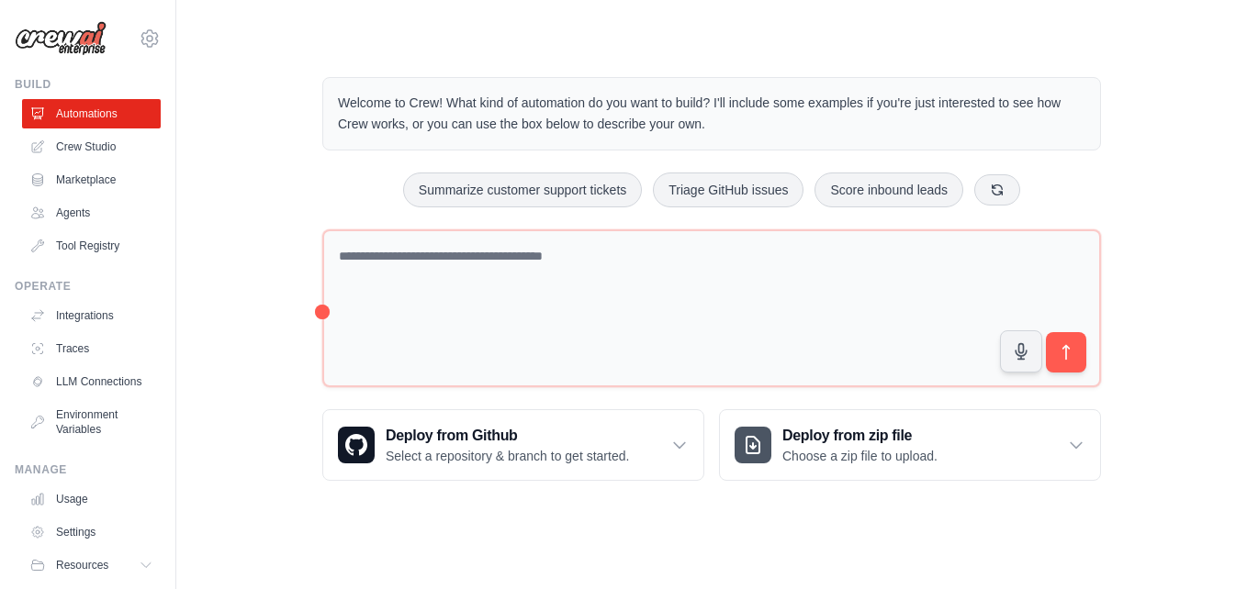
click at [824, 48] on div "Welcome to Crew! What kind of automation do you want to build? I'll include som…" at bounding box center [711, 279] width 823 height 463
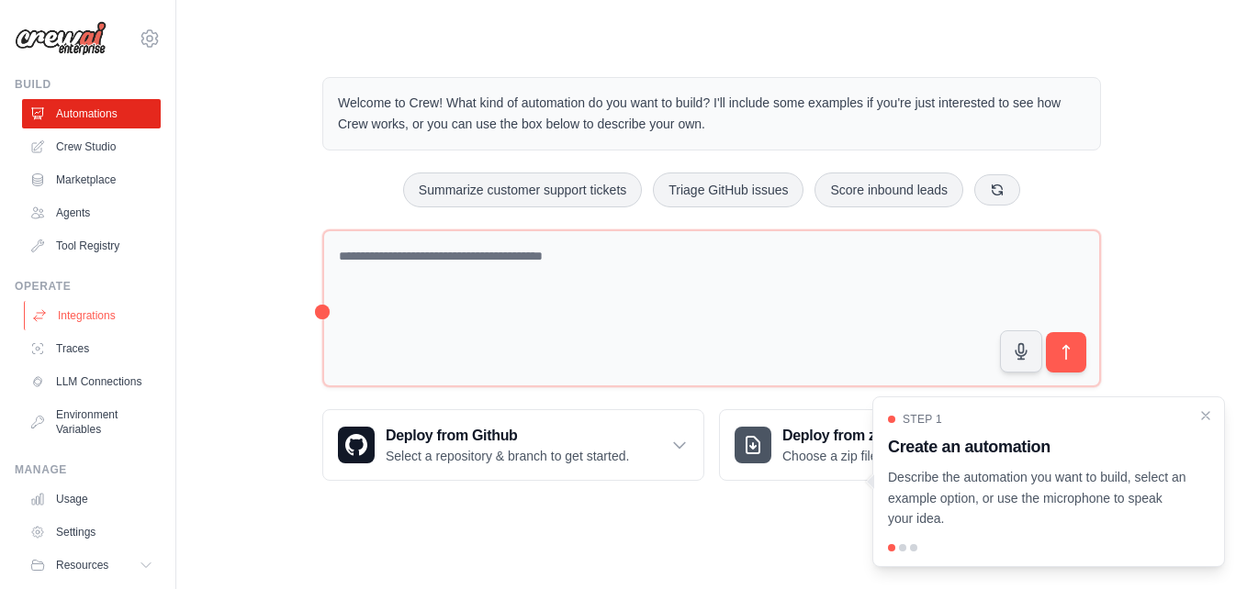
click at [101, 317] on link "Integrations" at bounding box center [93, 315] width 139 height 29
